Goal: Information Seeking & Learning: Learn about a topic

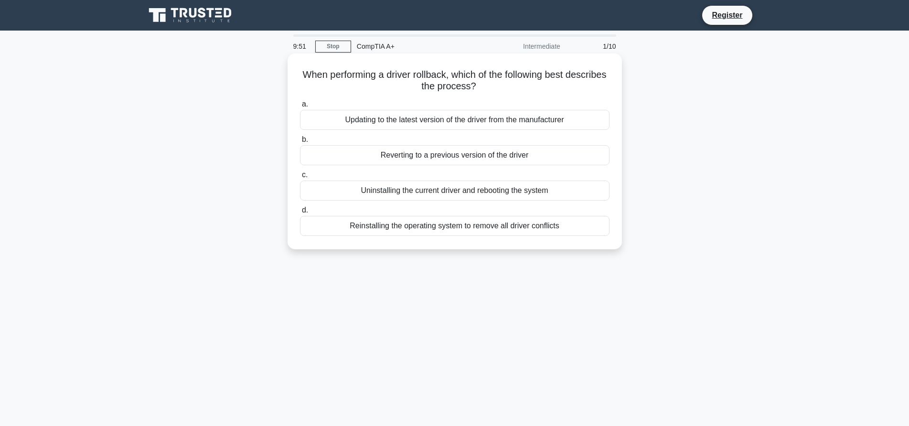
click at [410, 153] on div "Reverting to a previous version of the driver" at bounding box center [455, 155] width 310 height 20
click at [300, 143] on input "b. Reverting to a previous version of the driver" at bounding box center [300, 140] width 0 height 6
click at [382, 118] on div "Authenticating user credentials before allowing driver installation" at bounding box center [455, 120] width 310 height 20
click at [300, 108] on input "a. Authenticating user credentials before allowing driver installation" at bounding box center [300, 104] width 0 height 6
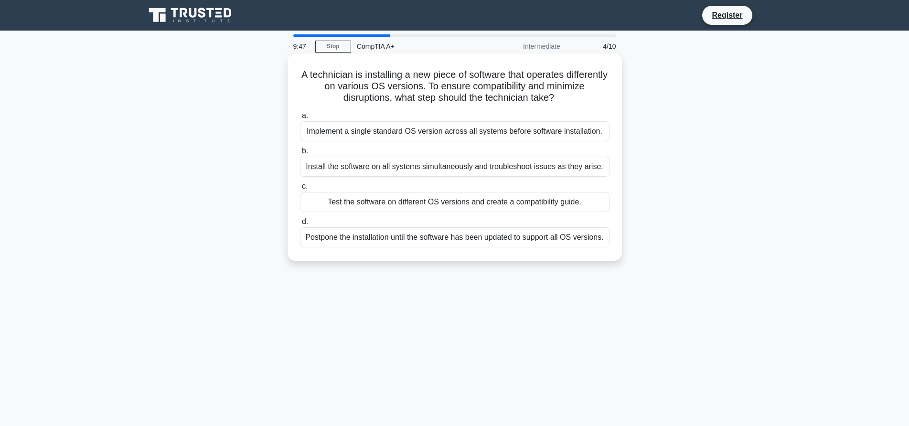
click at [383, 133] on div "Implement a single standard OS version across all systems before software insta…" at bounding box center [455, 131] width 310 height 20
click at [300, 119] on input "a. Implement a single standard OS version across all systems before software in…" at bounding box center [300, 116] width 0 height 6
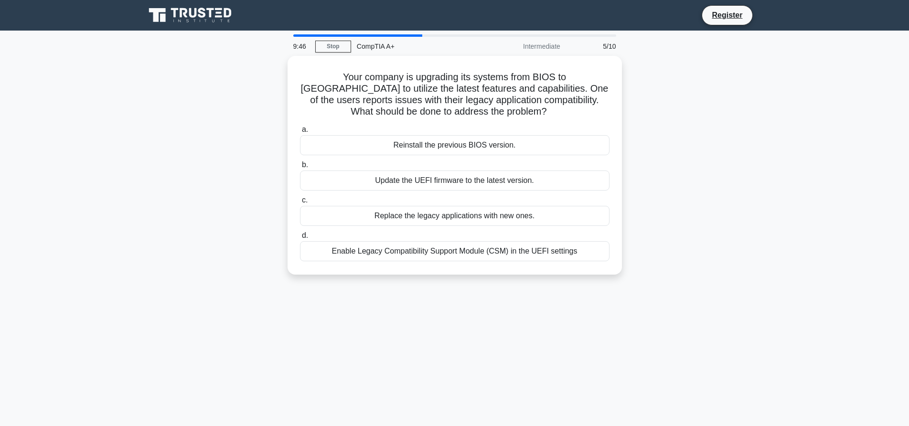
click at [383, 135] on div "Reinstall the previous BIOS version." at bounding box center [455, 145] width 310 height 20
click at [300, 133] on input "a. Reinstall the previous BIOS version." at bounding box center [300, 130] width 0 height 6
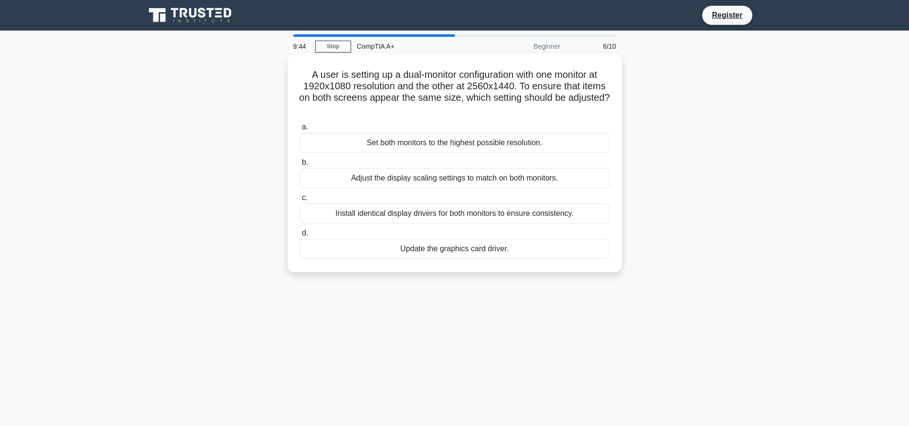
click at [389, 149] on div "Set both monitors to the highest possible resolution." at bounding box center [455, 143] width 310 height 20
click at [300, 130] on input "a. Set both monitors to the highest possible resolution." at bounding box center [300, 127] width 0 height 6
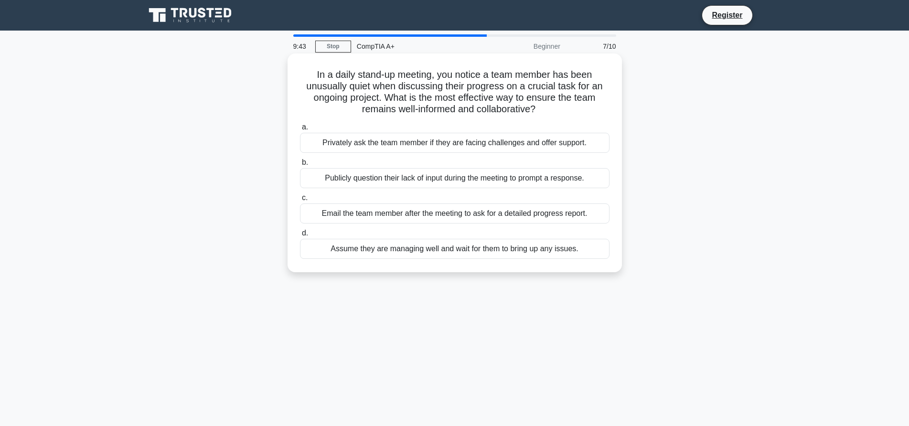
click at [389, 149] on div "Privately ask the team member if they are facing challenges and offer support." at bounding box center [455, 143] width 310 height 20
click at [300, 130] on input "a. Privately ask the team member if they are facing challenges and offer suppor…" at bounding box center [300, 127] width 0 height 6
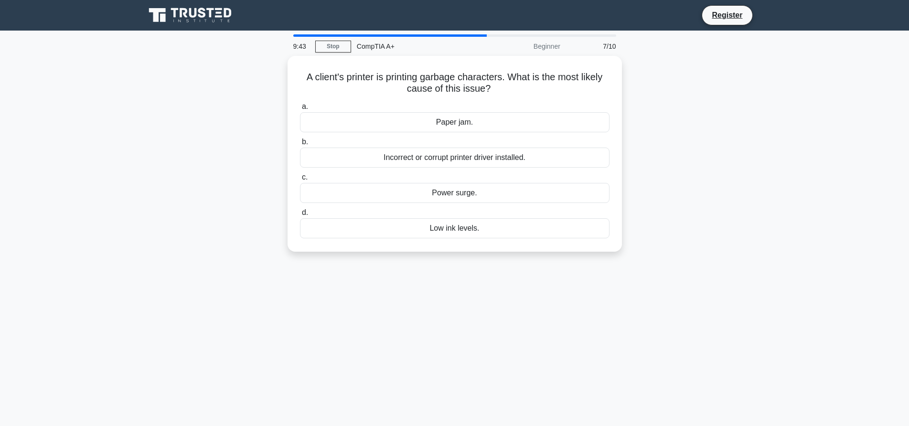
click at [389, 149] on div "Incorrect or corrupt printer driver installed." at bounding box center [455, 158] width 310 height 20
click at [300, 145] on input "b. Incorrect or corrupt printer driver installed." at bounding box center [300, 142] width 0 height 6
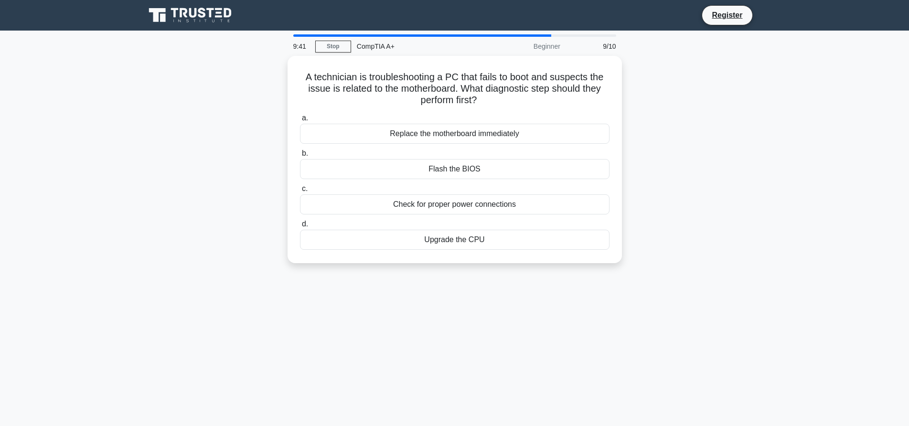
click at [389, 149] on label "b. Flash the BIOS" at bounding box center [455, 164] width 310 height 32
click at [300, 151] on input "b. Flash the BIOS" at bounding box center [300, 154] width 0 height 6
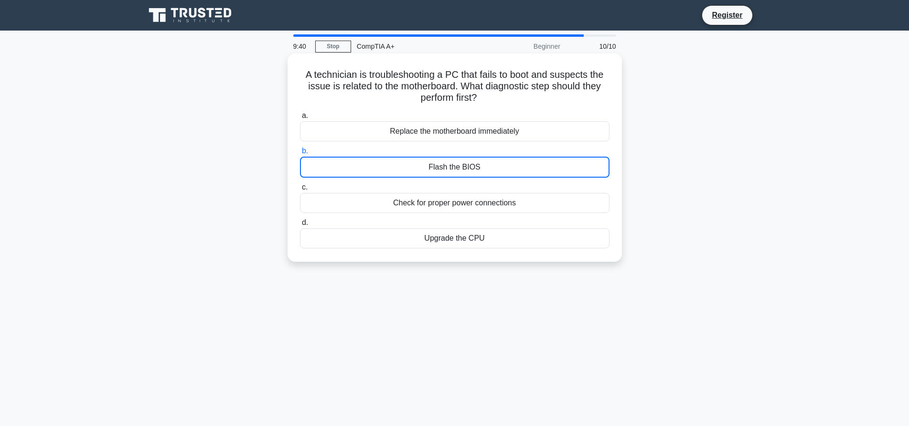
click at [393, 172] on div "Flash the BIOS" at bounding box center [455, 167] width 310 height 21
click at [300, 154] on input "b. Flash the BIOS" at bounding box center [300, 151] width 0 height 6
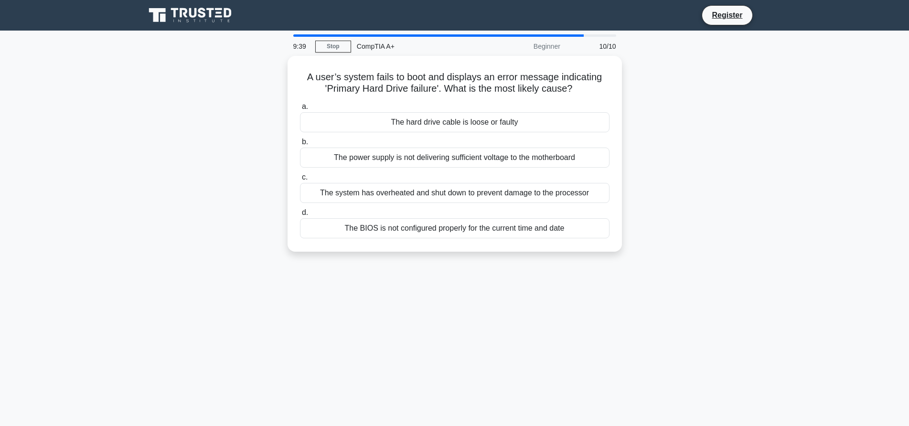
click at [393, 172] on label "c. The system has overheated and shut down to prevent damage to the processor" at bounding box center [455, 188] width 310 height 32
click at [300, 174] on input "c. The system has overheated and shut down to prevent damage to the processor" at bounding box center [300, 177] width 0 height 6
